Goal: Task Accomplishment & Management: Use online tool/utility

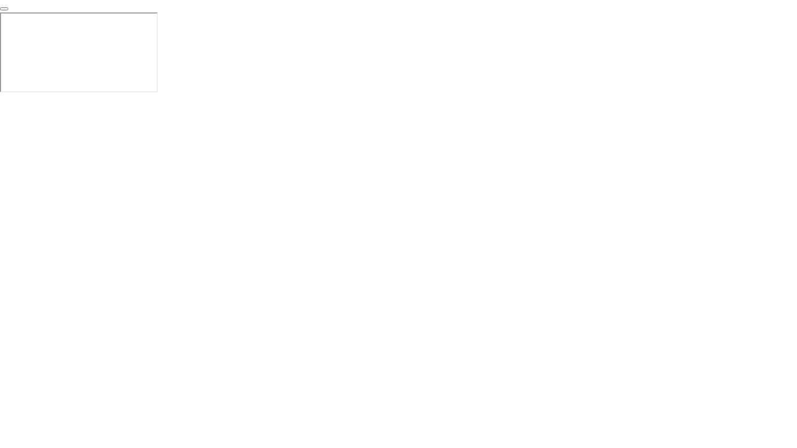
click div "End Proctoring Session"
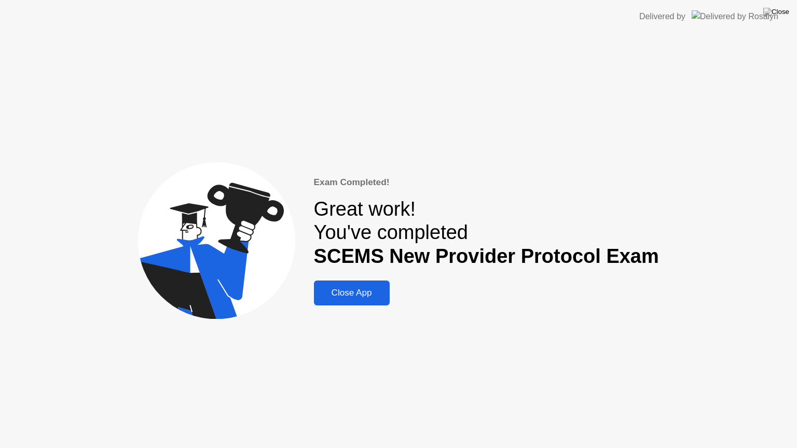
click at [375, 288] on div "Close App" at bounding box center [352, 293] width 70 height 10
